Goal: Find specific page/section: Find specific page/section

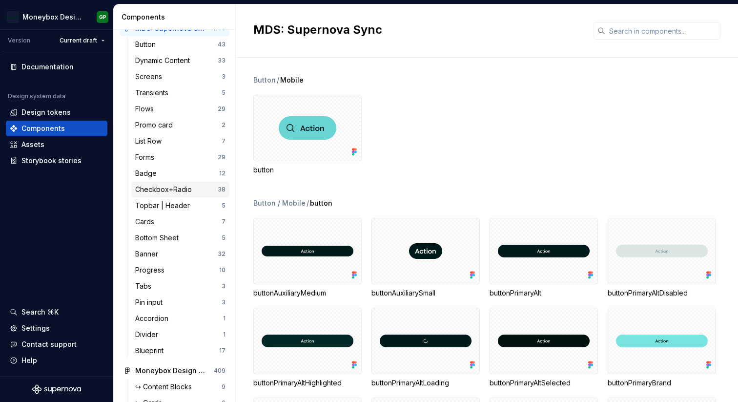
scroll to position [66, 0]
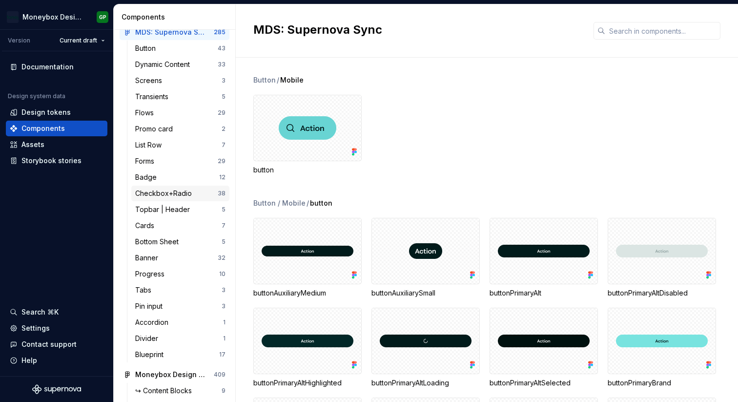
click at [178, 197] on div "Checkbox+Radio" at bounding box center [165, 193] width 61 height 10
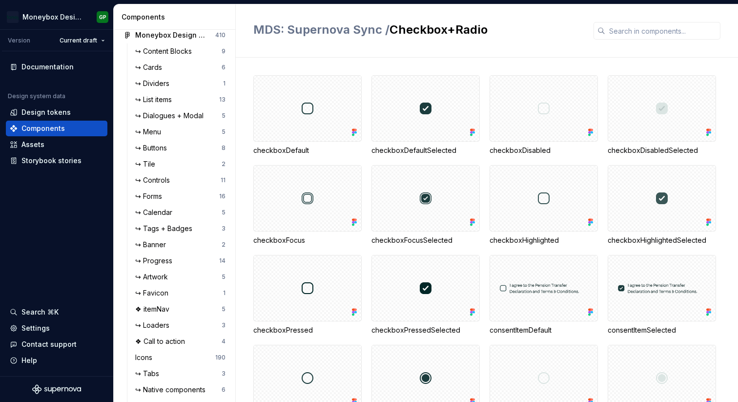
scroll to position [424, 0]
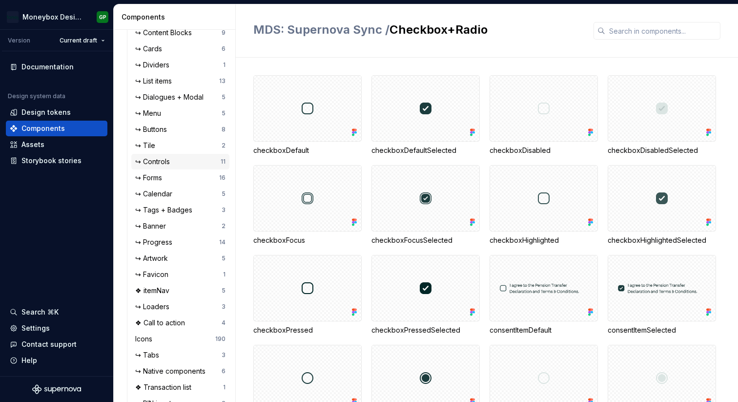
click at [153, 163] on div "↪ Controls" at bounding box center [154, 162] width 39 height 10
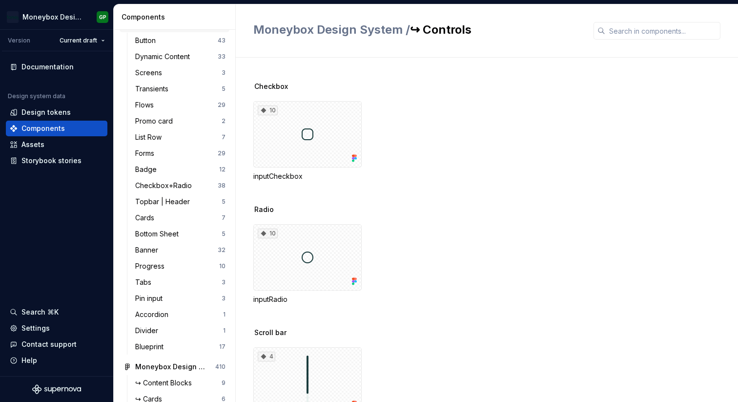
scroll to position [11, 0]
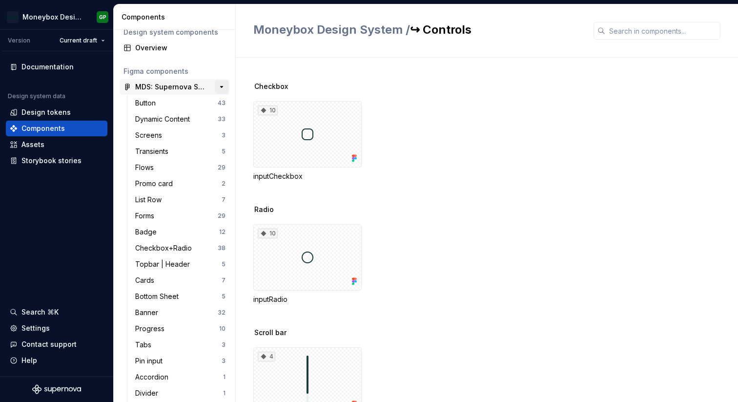
click at [218, 87] on button "button" at bounding box center [222, 87] width 14 height 14
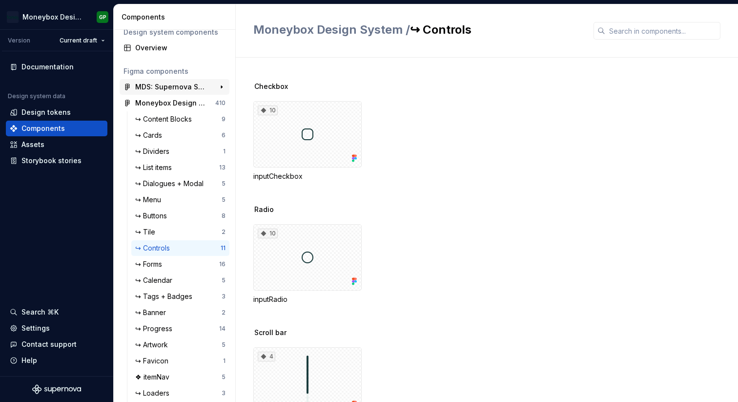
click at [191, 88] on div "MDS: Supernova Sync" at bounding box center [171, 87] width 73 height 10
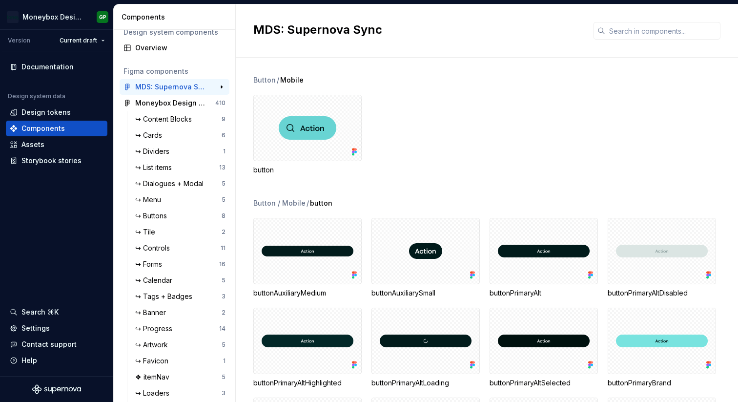
click at [183, 87] on div "MDS: Supernova Sync" at bounding box center [171, 87] width 73 height 10
click at [221, 84] on button "button" at bounding box center [222, 87] width 14 height 14
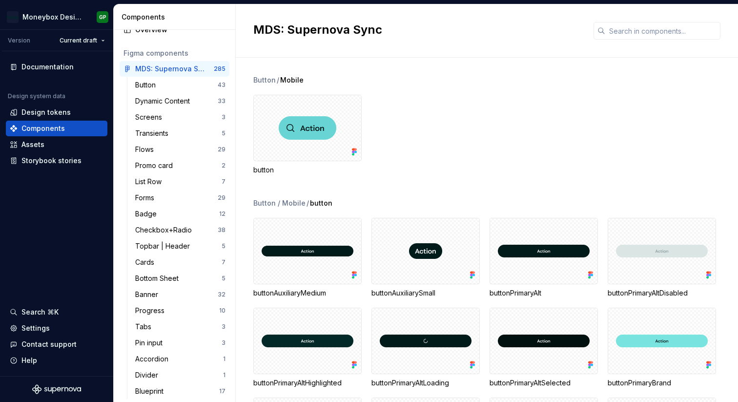
scroll to position [30, 0]
click at [273, 33] on h2 "MDS: Supernova Sync" at bounding box center [417, 30] width 328 height 16
copy div "MDS: Supernova Sync"
